Goal: Task Accomplishment & Management: Use online tool/utility

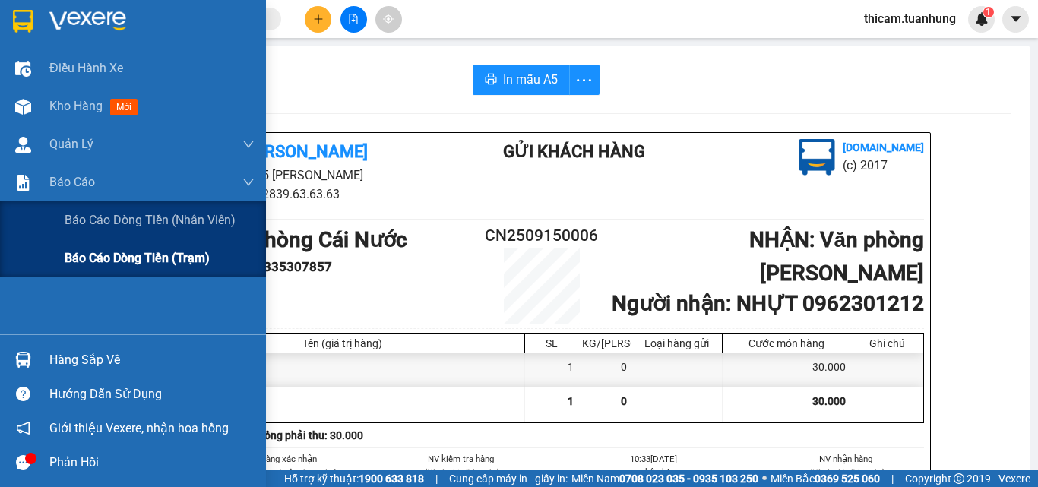
click at [103, 258] on span "Báo cáo dòng tiền (trạm)" at bounding box center [137, 257] width 145 height 19
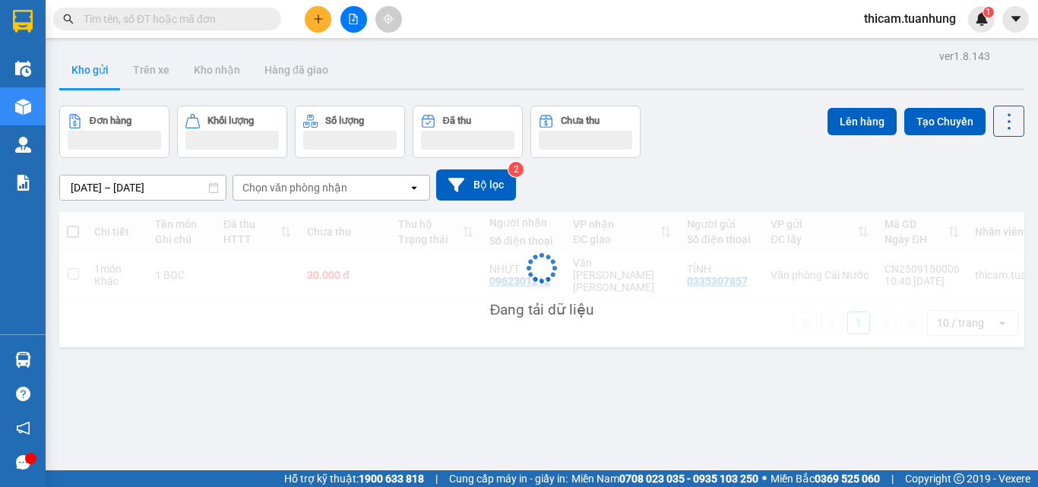
click at [248, 23] on input "text" at bounding box center [173, 19] width 179 height 17
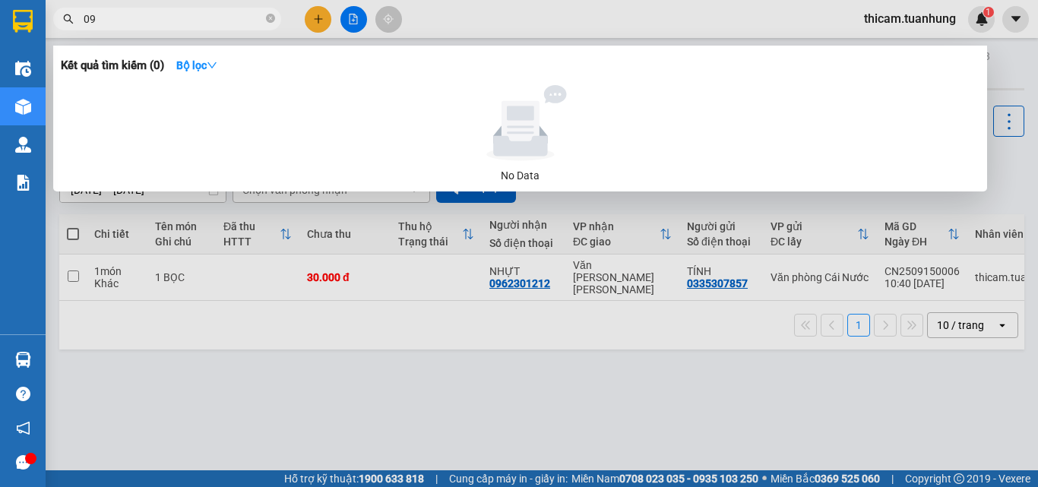
type input "0"
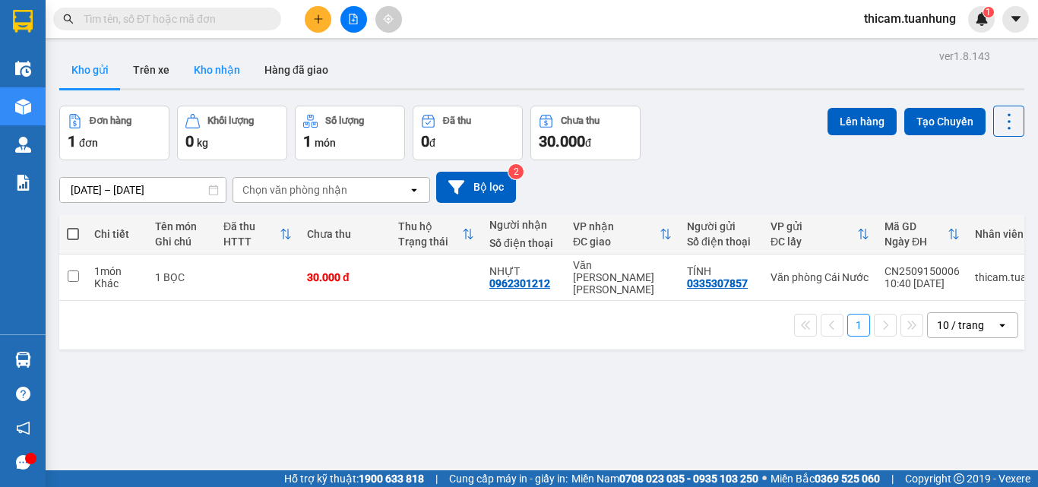
click at [220, 73] on button "Kho nhận" at bounding box center [217, 70] width 71 height 36
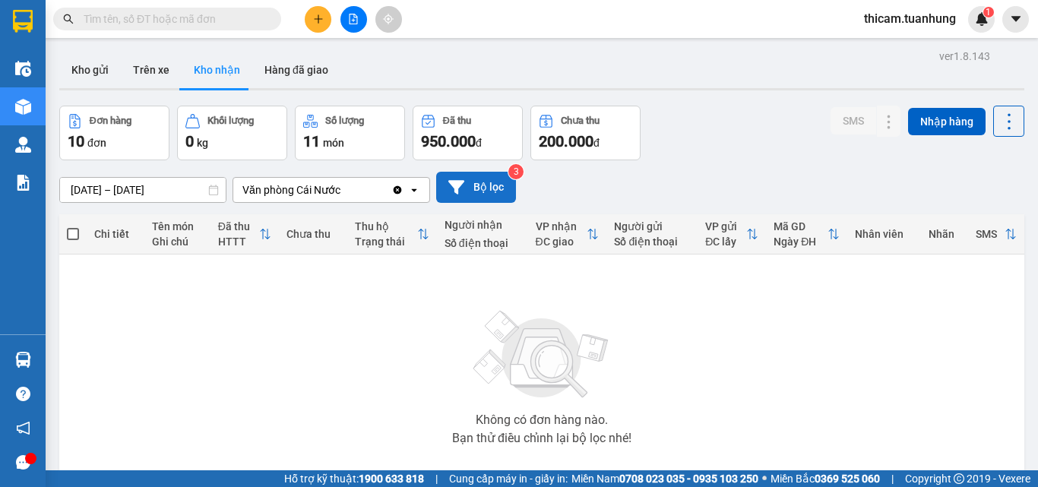
click at [492, 185] on button "Bộ lọc" at bounding box center [476, 187] width 80 height 31
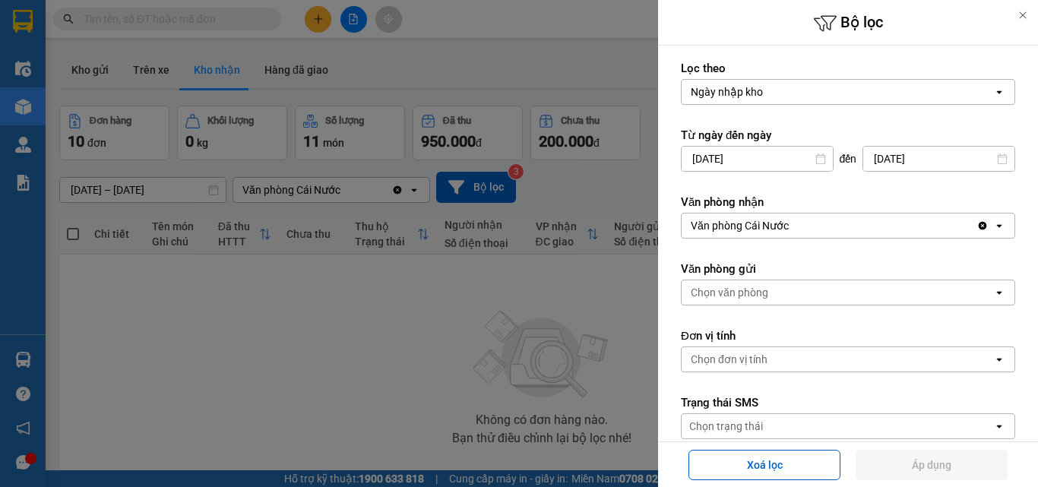
scroll to position [304, 0]
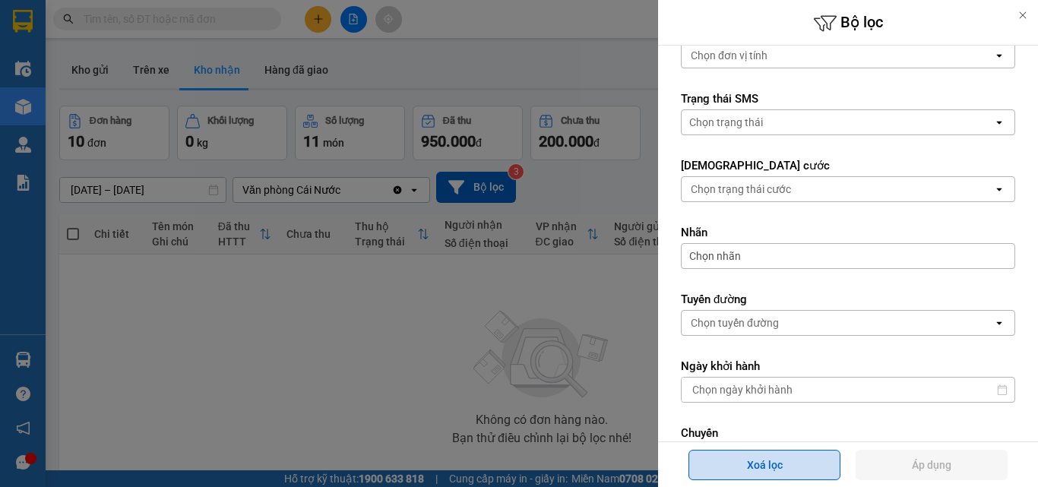
click at [759, 460] on button "Xoá lọc" at bounding box center [764, 465] width 152 height 30
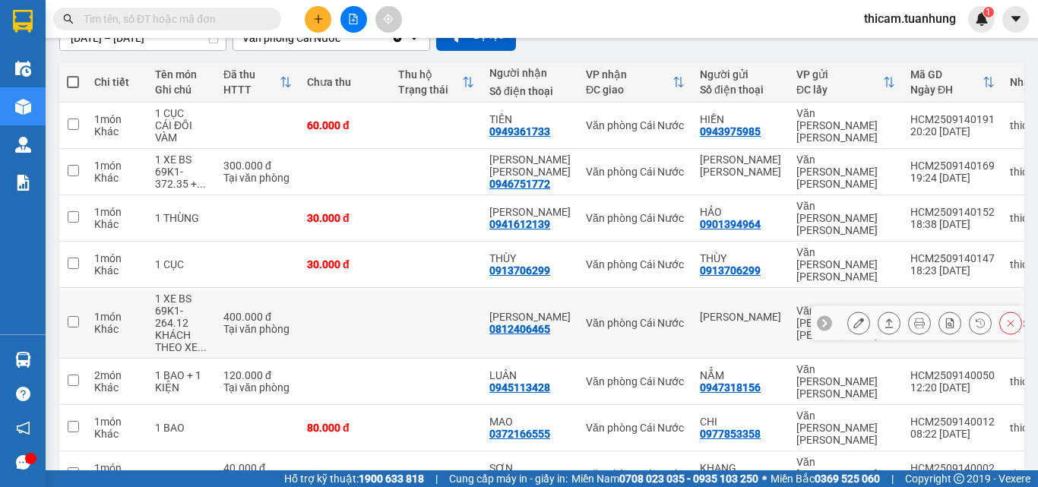
scroll to position [228, 0]
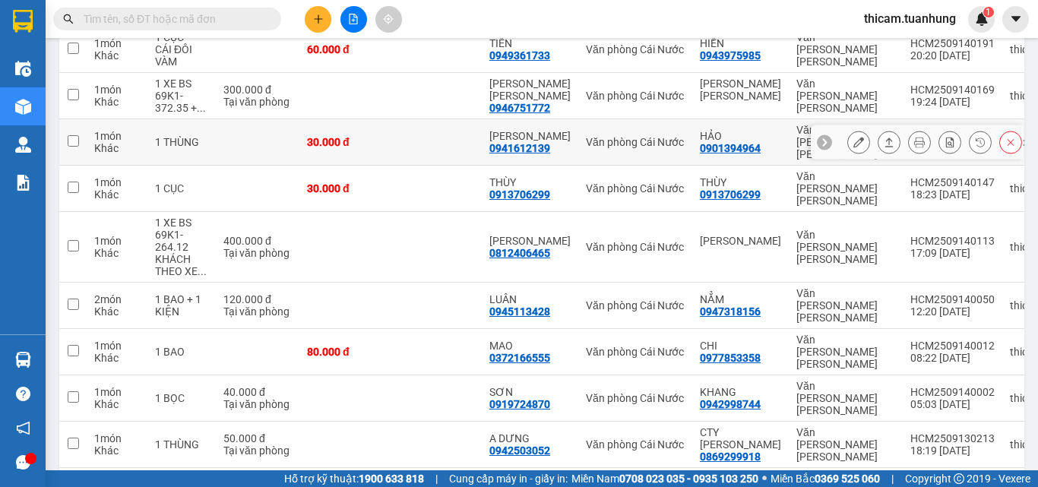
click at [884, 138] on icon at bounding box center [889, 142] width 11 height 11
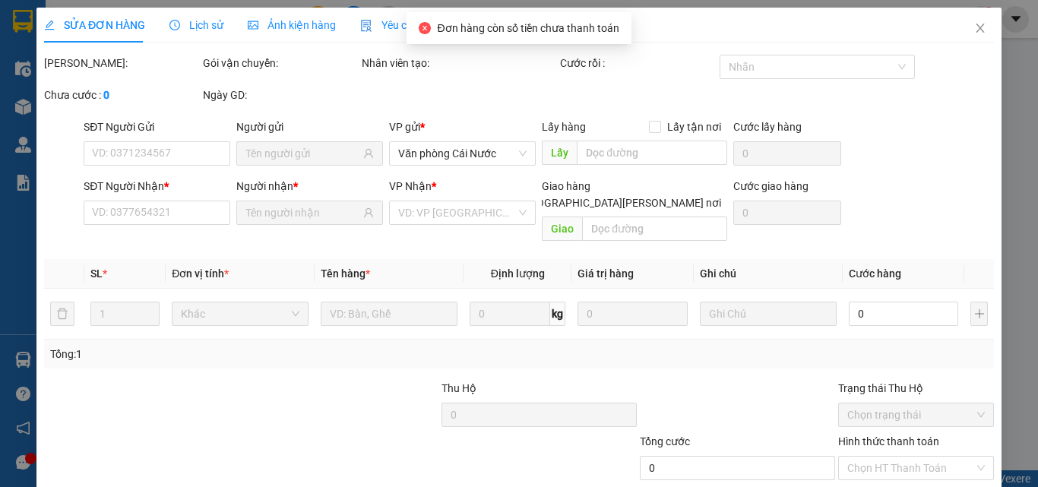
type input "0901394964"
type input "HẢO"
type input "0941612139"
type input "LÊ MINH TÂY"
type input "30.000"
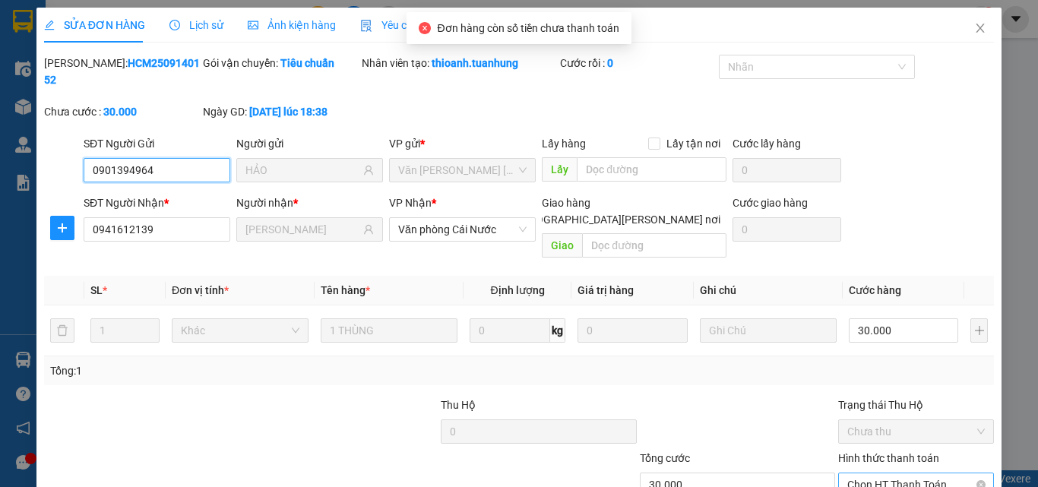
scroll to position [78, 0]
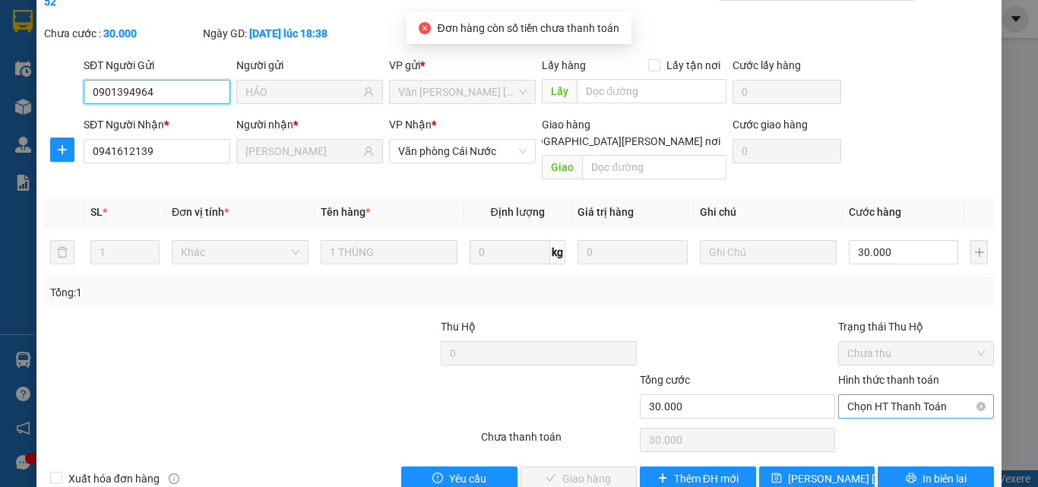
click at [875, 395] on span "Chọn HT Thanh Toán" at bounding box center [916, 406] width 138 height 23
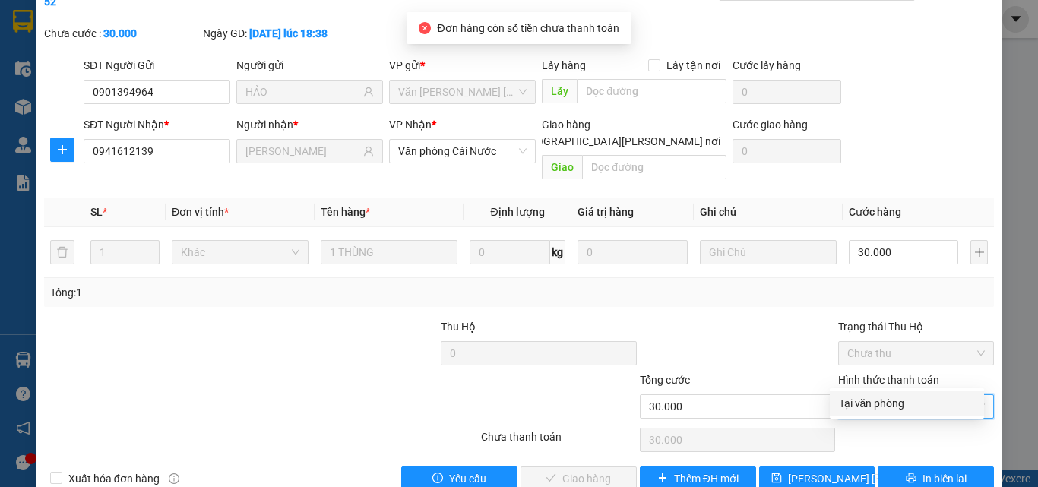
click at [882, 407] on div "Tại văn phòng" at bounding box center [907, 403] width 136 height 17
type input "0"
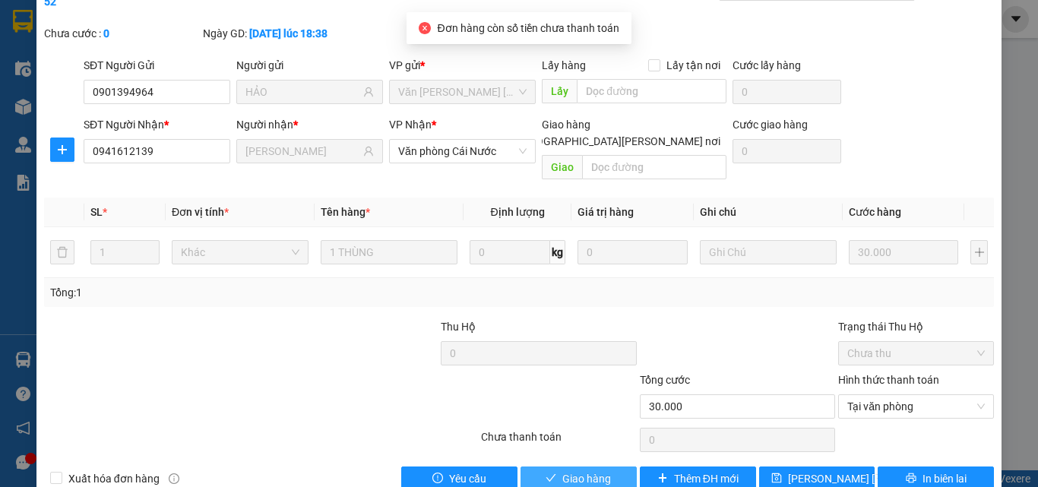
click at [579, 460] on span "Giao hàng" at bounding box center [586, 478] width 49 height 17
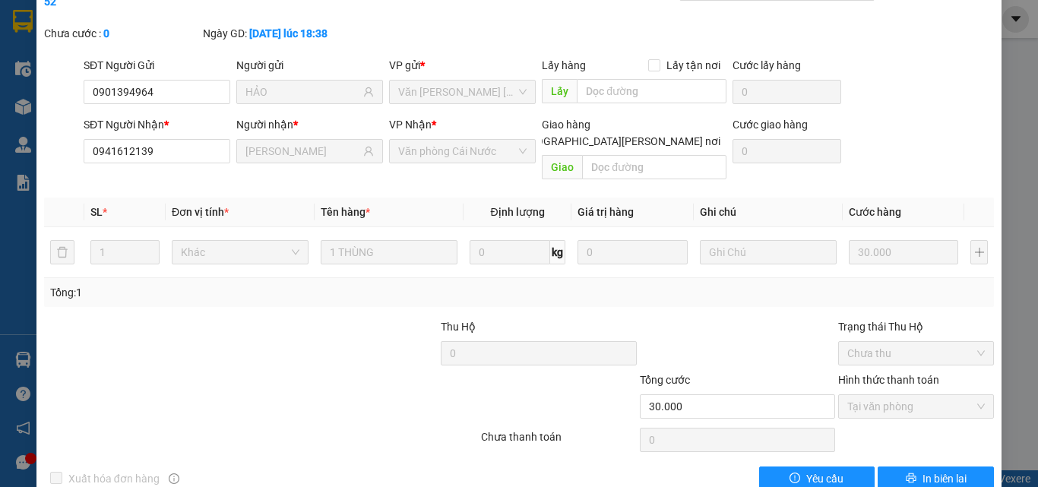
scroll to position [0, 0]
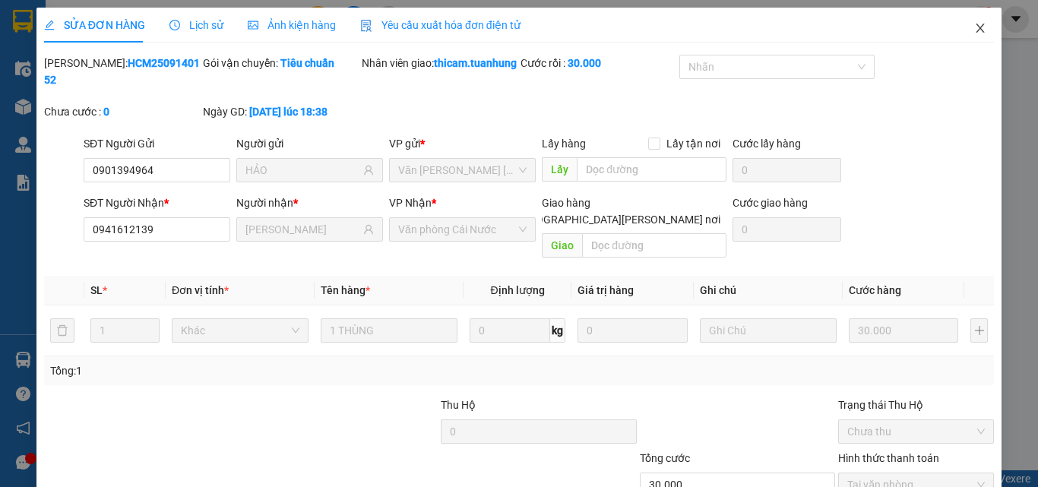
click at [977, 31] on span "Close" at bounding box center [980, 29] width 43 height 43
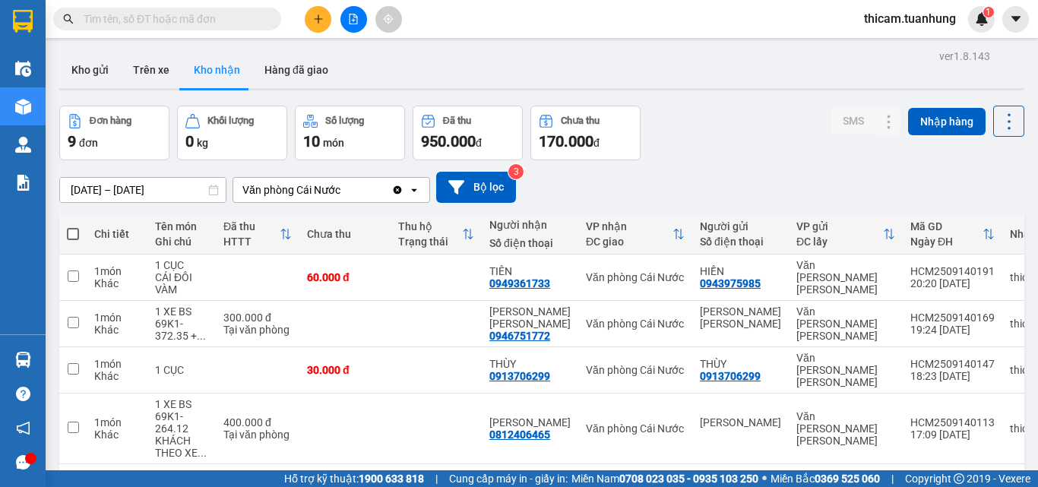
click at [247, 14] on input "text" at bounding box center [173, 19] width 179 height 17
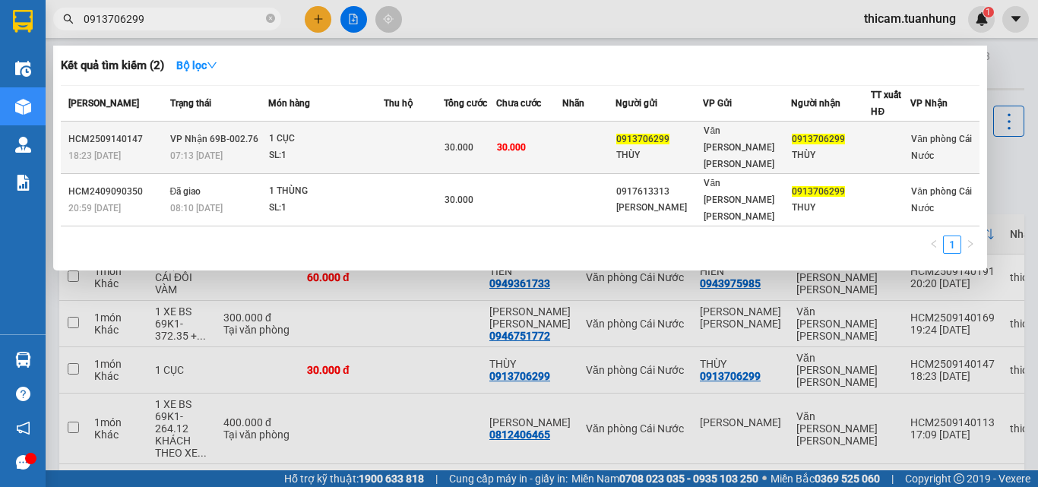
type input "0913706299"
click at [691, 147] on div "THÙY" at bounding box center [659, 155] width 86 height 16
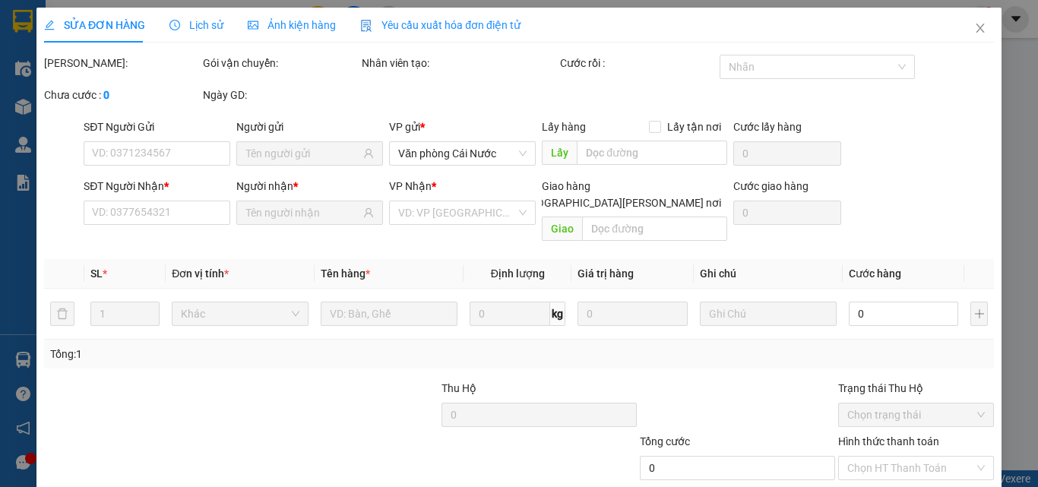
type input "0913706299"
type input "THÙY"
type input "0913706299"
type input "THÙY"
type input "30.000"
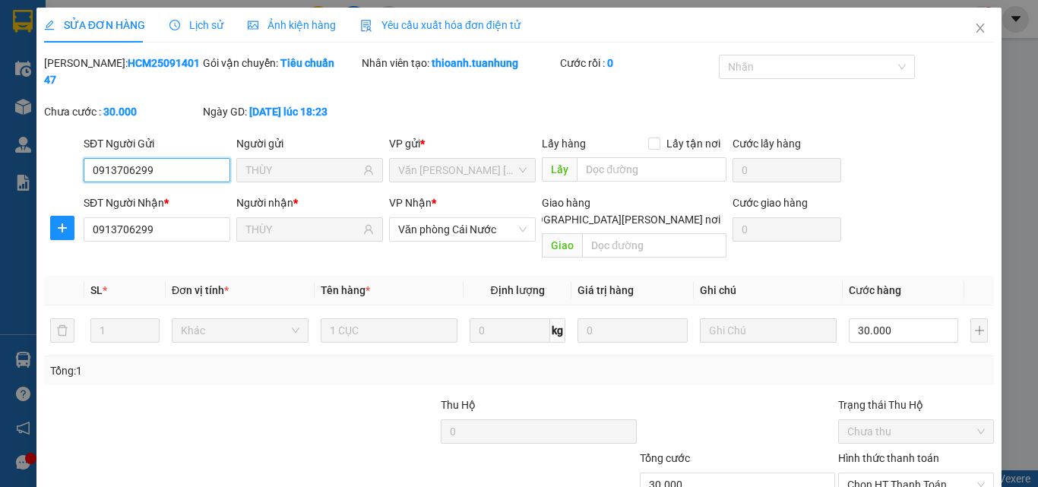
scroll to position [78, 0]
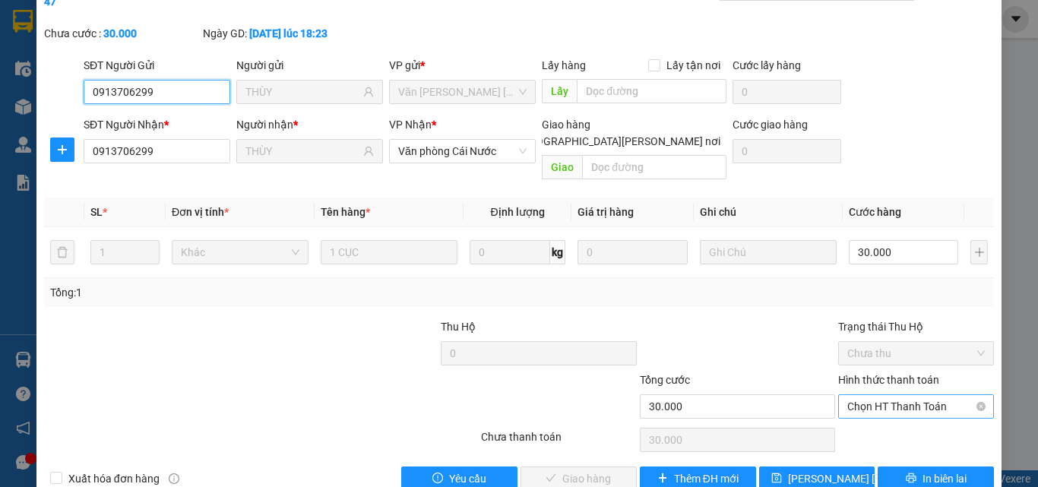
click at [860, 395] on span "Chọn HT Thanh Toán" at bounding box center [916, 406] width 138 height 23
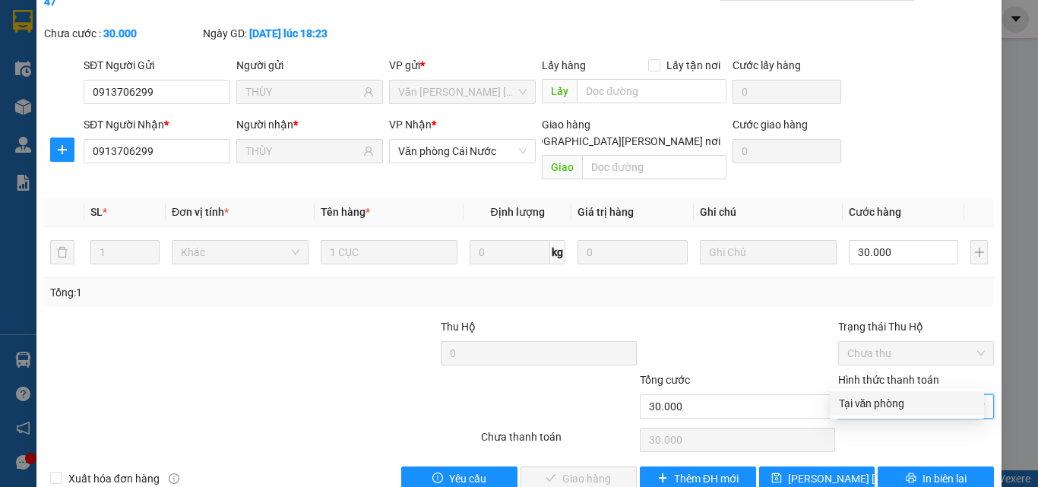
click at [856, 411] on div "Tại văn phòng" at bounding box center [907, 403] width 136 height 17
type input "0"
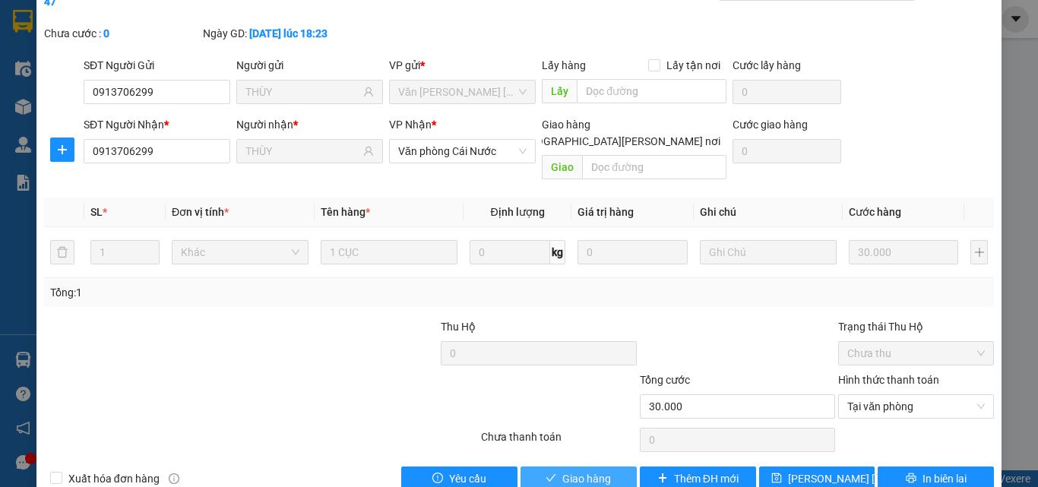
click at [535, 460] on button "Giao hàng" at bounding box center [579, 479] width 116 height 24
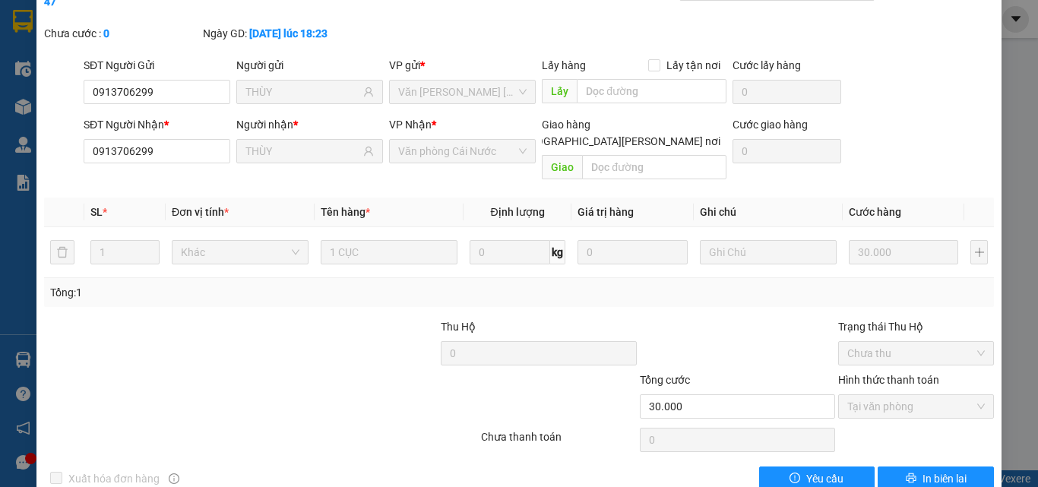
scroll to position [0, 0]
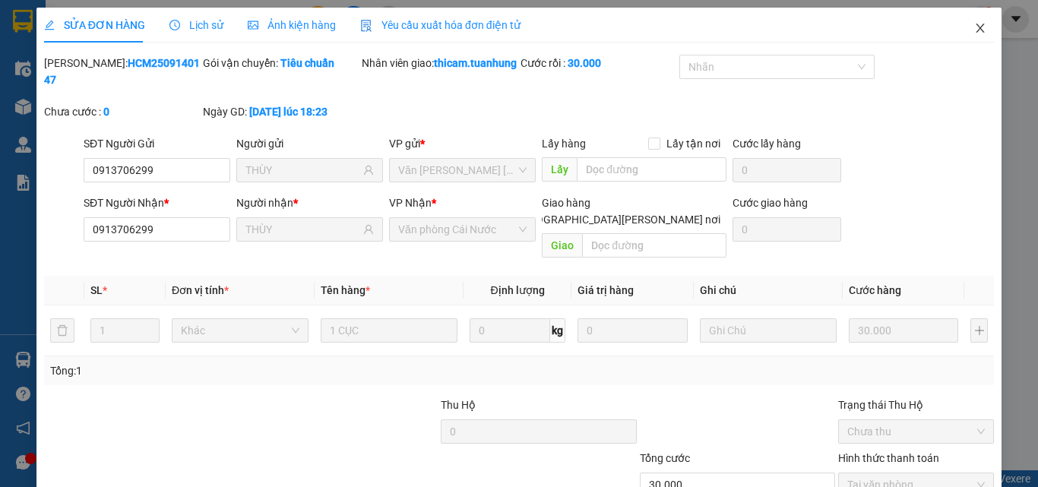
click at [974, 25] on icon "close" at bounding box center [980, 28] width 12 height 12
